Goal: Task Accomplishment & Management: Manage account settings

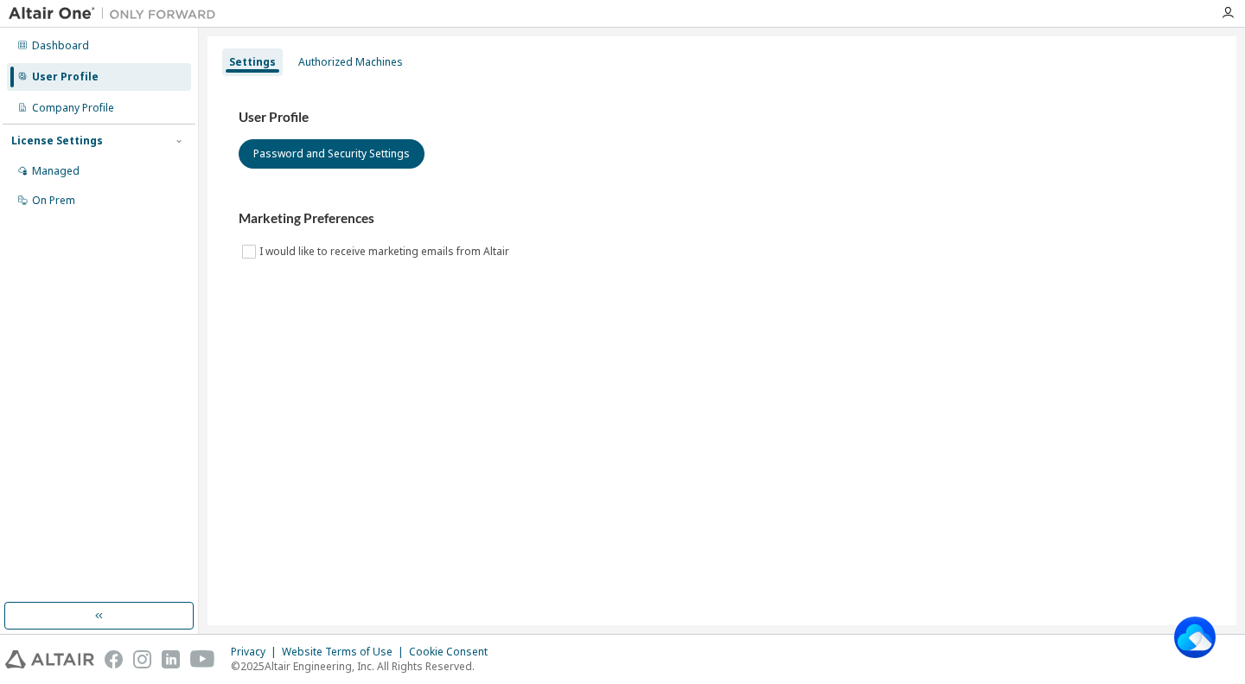
click at [1227, 115] on div "Settings Authorized Machines User Profile Password and Security Settings Market…" at bounding box center [722, 330] width 1029 height 589
click at [322, 157] on button "Password and Security Settings" at bounding box center [332, 153] width 186 height 29
